Goal: Task Accomplishment & Management: Use online tool/utility

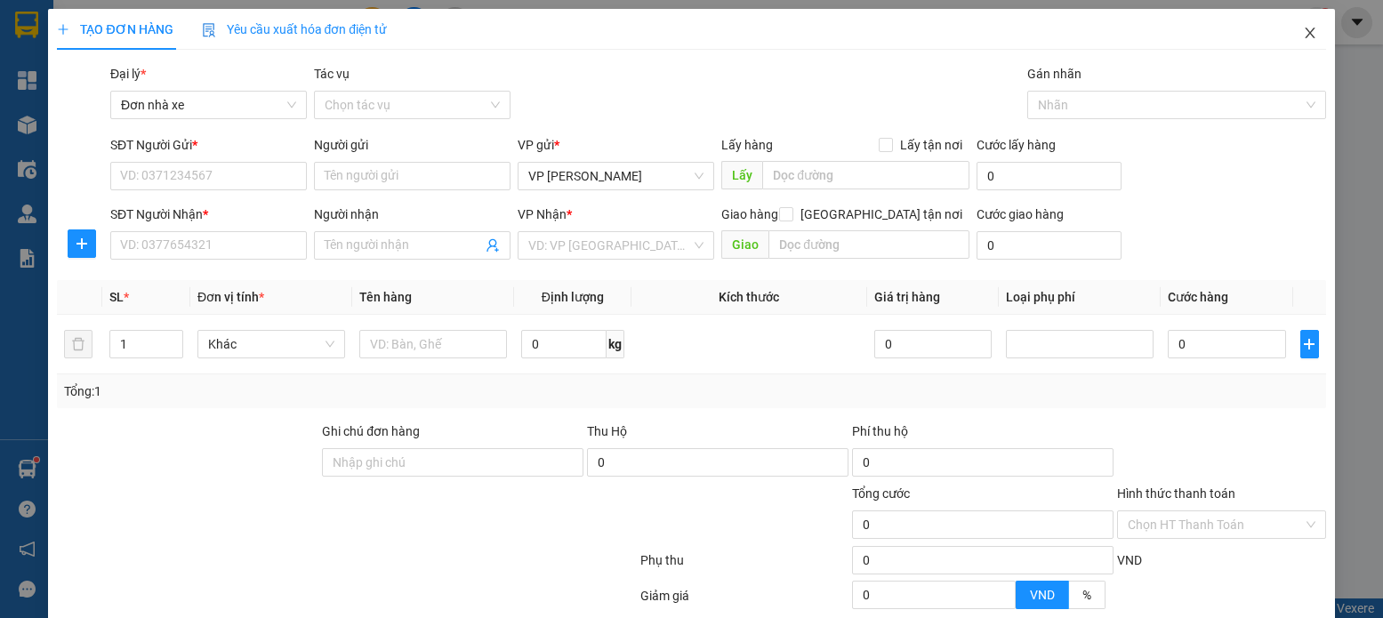
drag, startPoint x: 1288, startPoint y: 54, endPoint x: 1337, endPoint y: 46, distance: 49.6
click at [1288, 53] on span "Close" at bounding box center [1310, 34] width 50 height 50
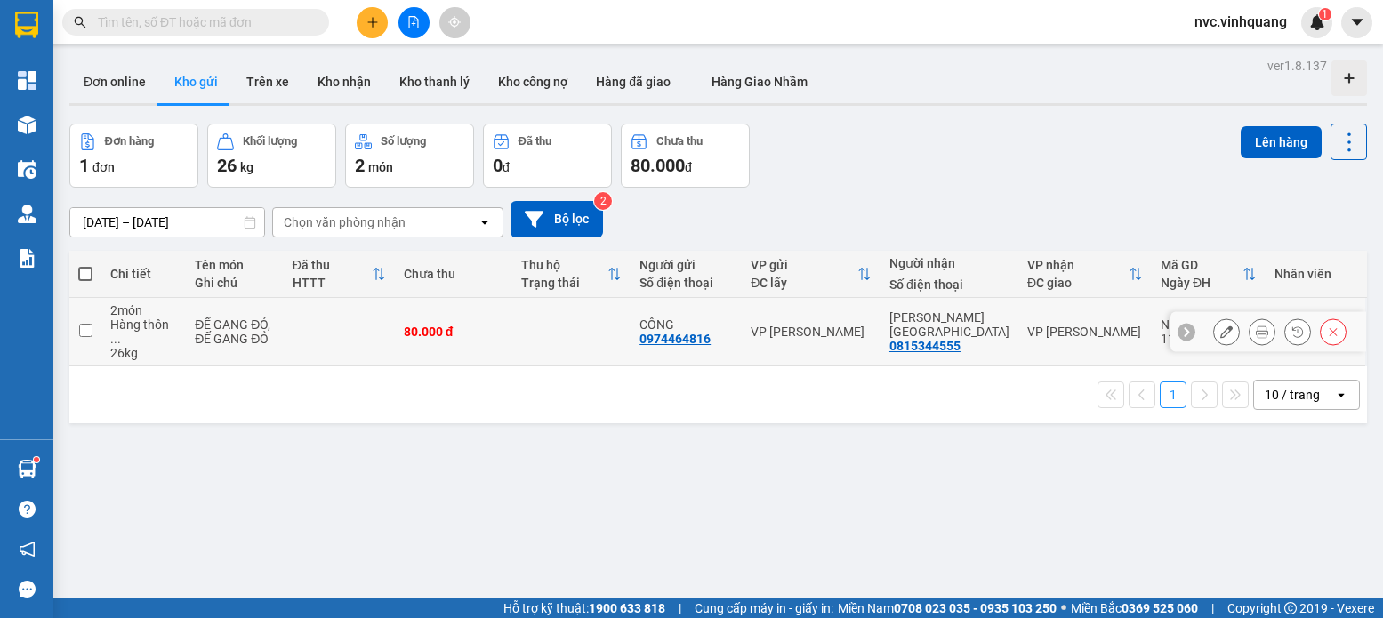
click at [255, 317] on div "ĐẾ GANG ĐỎ, ĐẾ GANG ĐỎ" at bounding box center [235, 331] width 80 height 28
checkbox input "true"
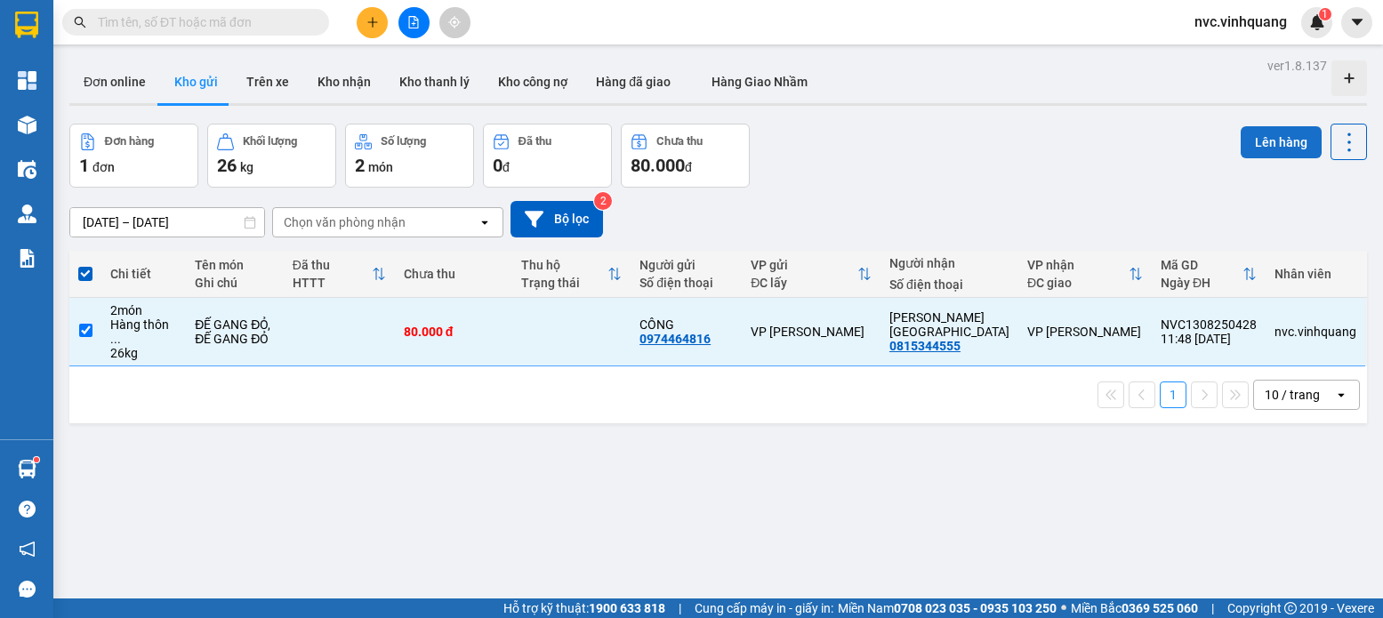
click at [1263, 132] on button "Lên hàng" at bounding box center [1280, 142] width 81 height 32
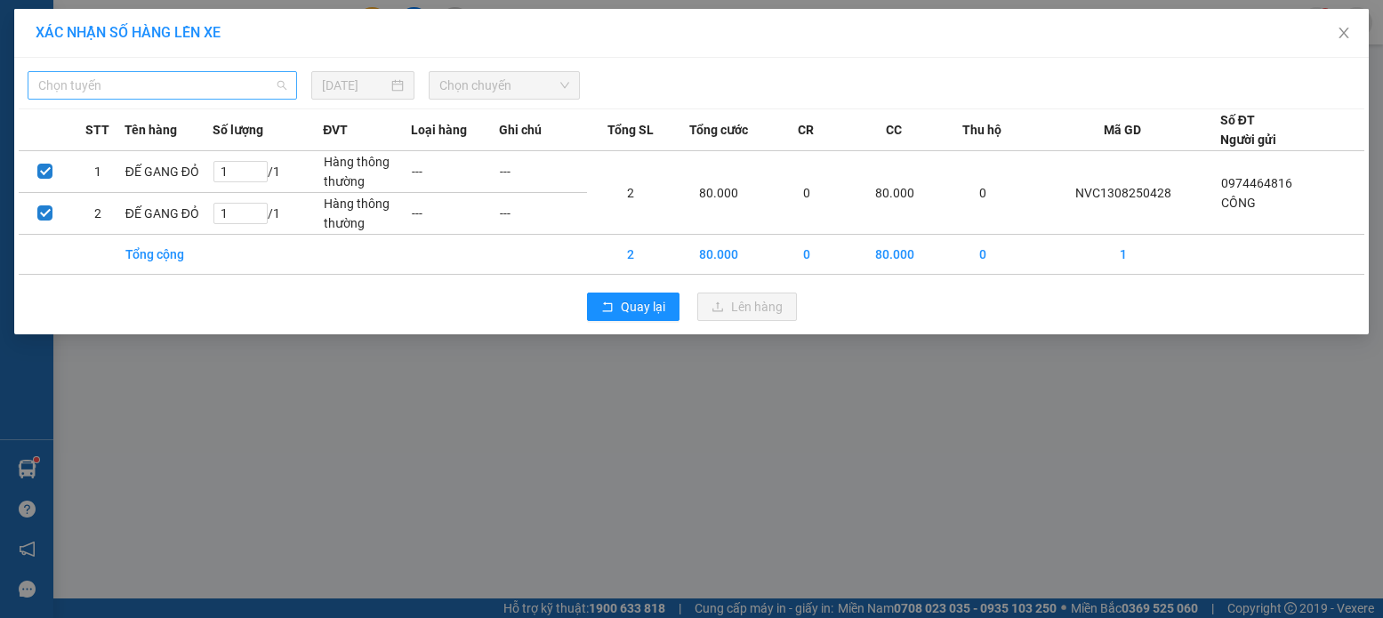
click at [213, 82] on span "Chọn tuyến" at bounding box center [162, 85] width 248 height 27
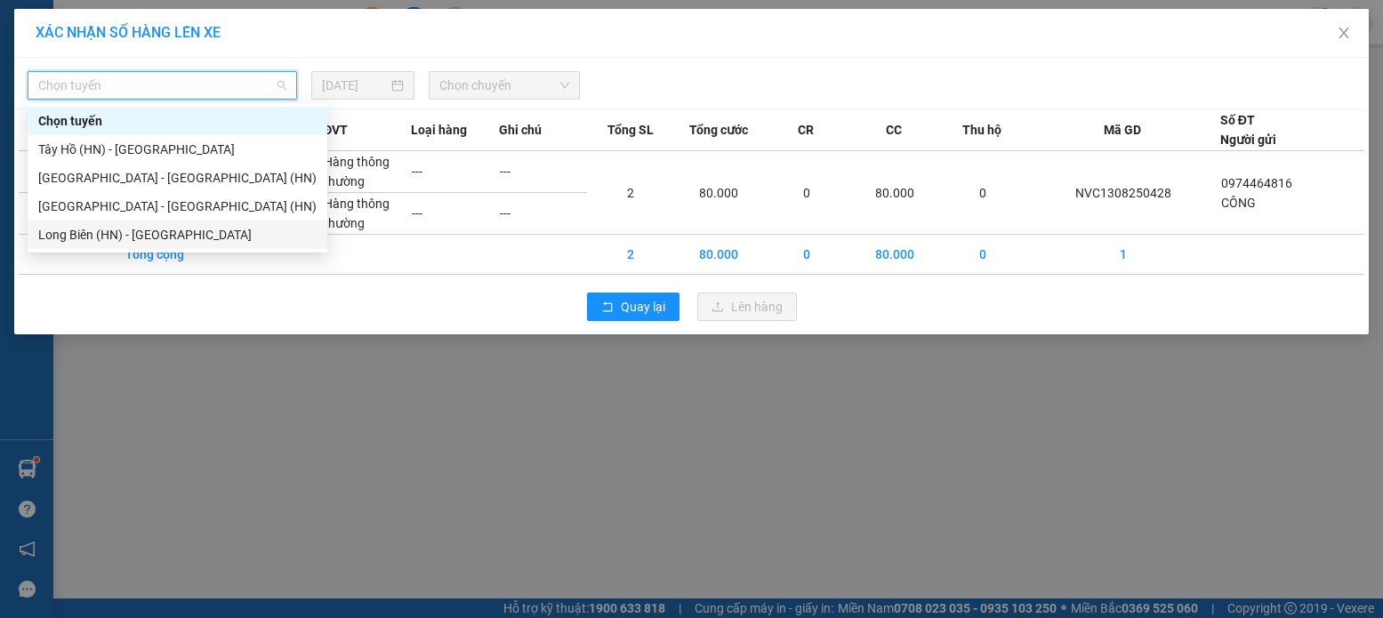
click at [114, 240] on div "Long Biên (HN) - [GEOGRAPHIC_DATA]" at bounding box center [177, 235] width 278 height 20
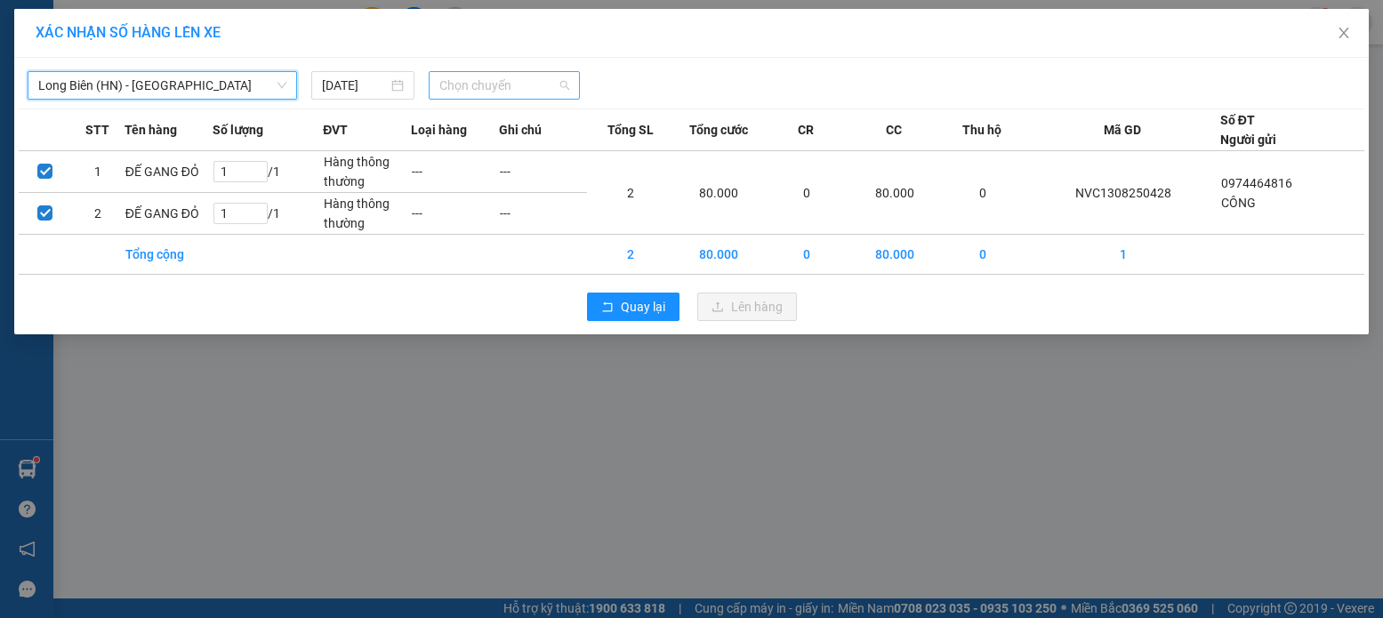
click at [509, 87] on span "Chọn chuyến" at bounding box center [504, 85] width 130 height 27
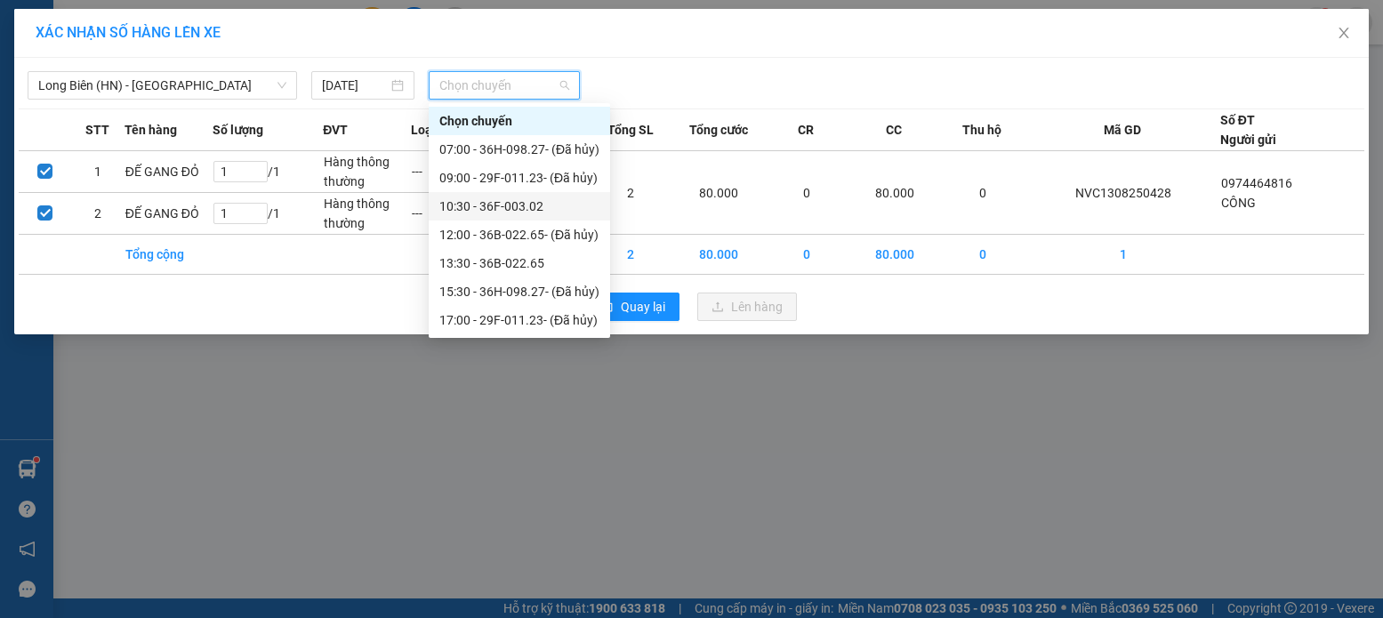
scroll to position [57, 0]
click at [538, 209] on div "13:30 - 36B-022.65" at bounding box center [519, 206] width 160 height 20
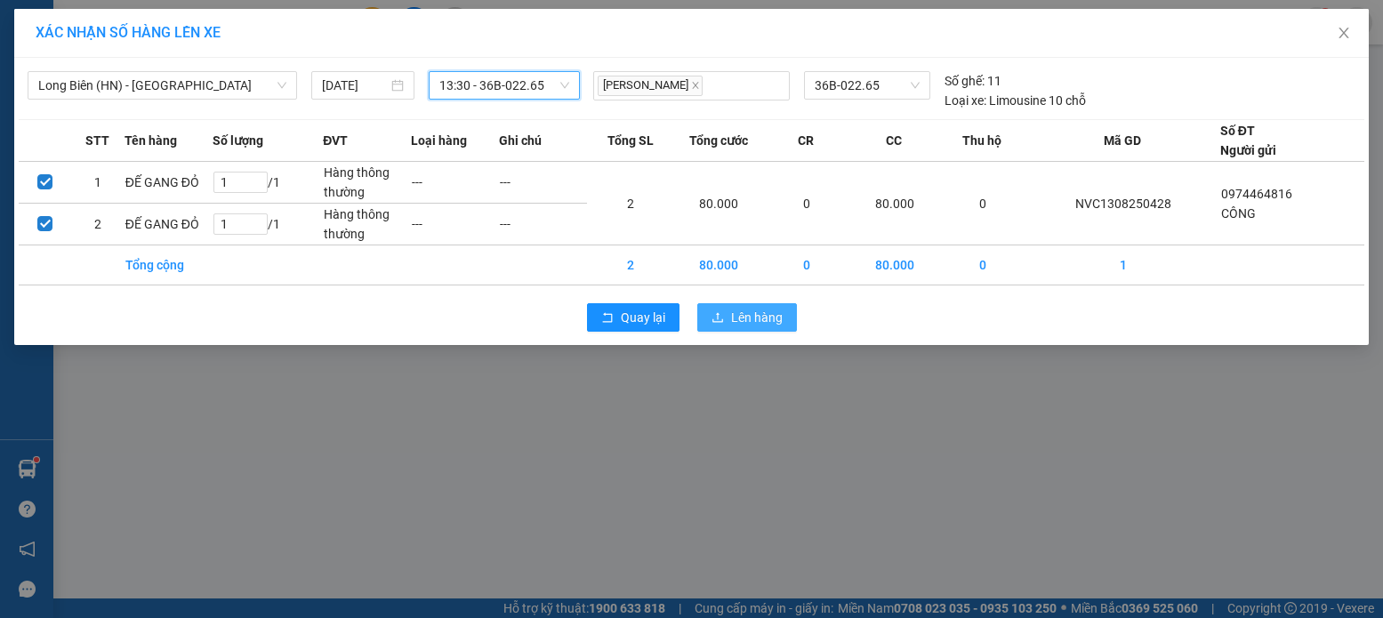
click at [725, 317] on button "Lên hàng" at bounding box center [747, 317] width 100 height 28
